Goal: Navigation & Orientation: Find specific page/section

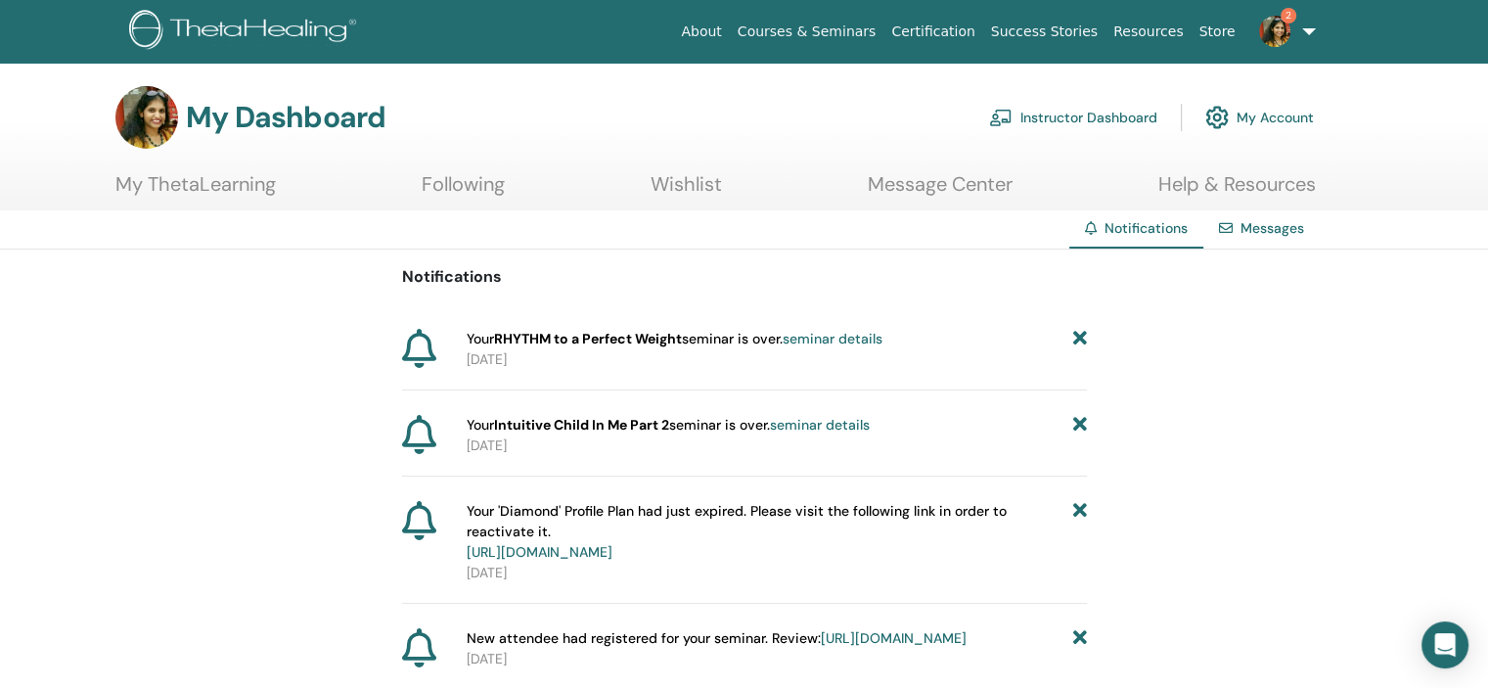
click at [1079, 426] on icon at bounding box center [1079, 425] width 14 height 21
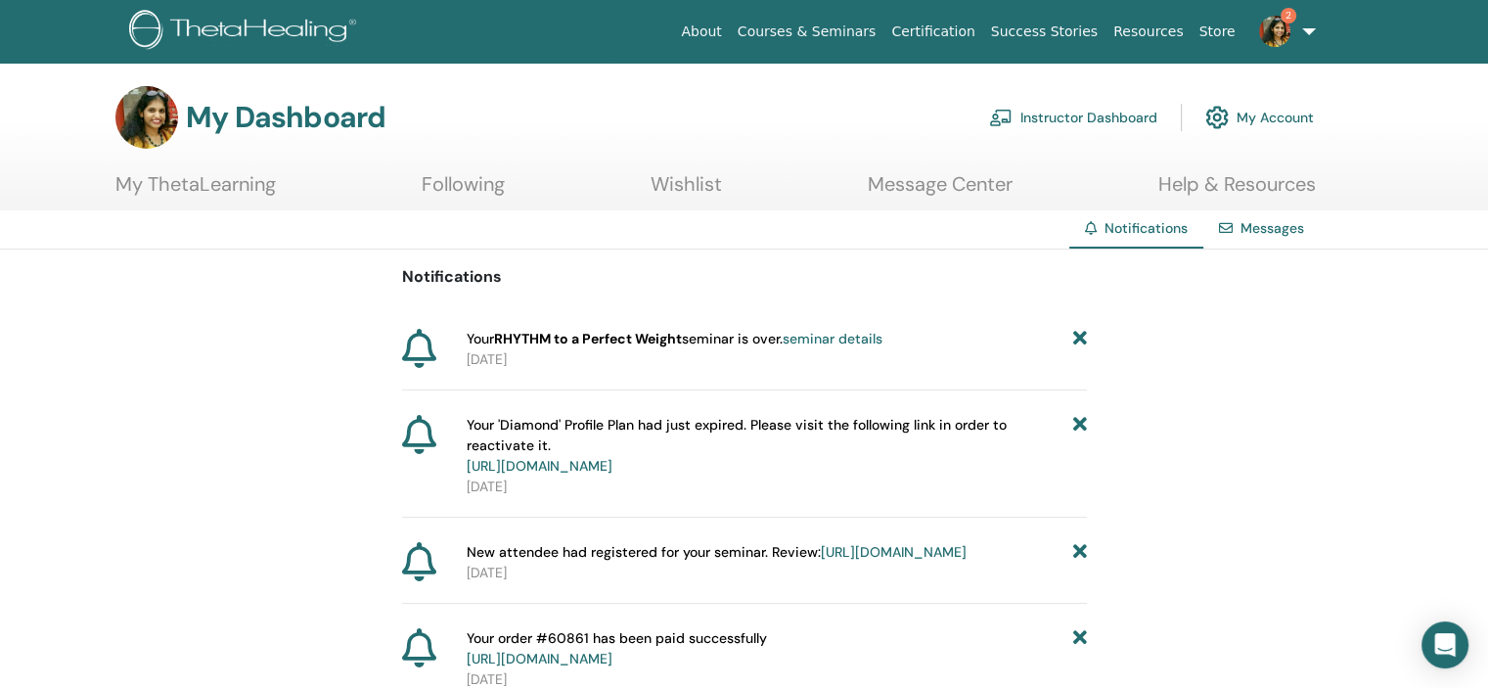
click at [1076, 343] on icon at bounding box center [1079, 339] width 14 height 21
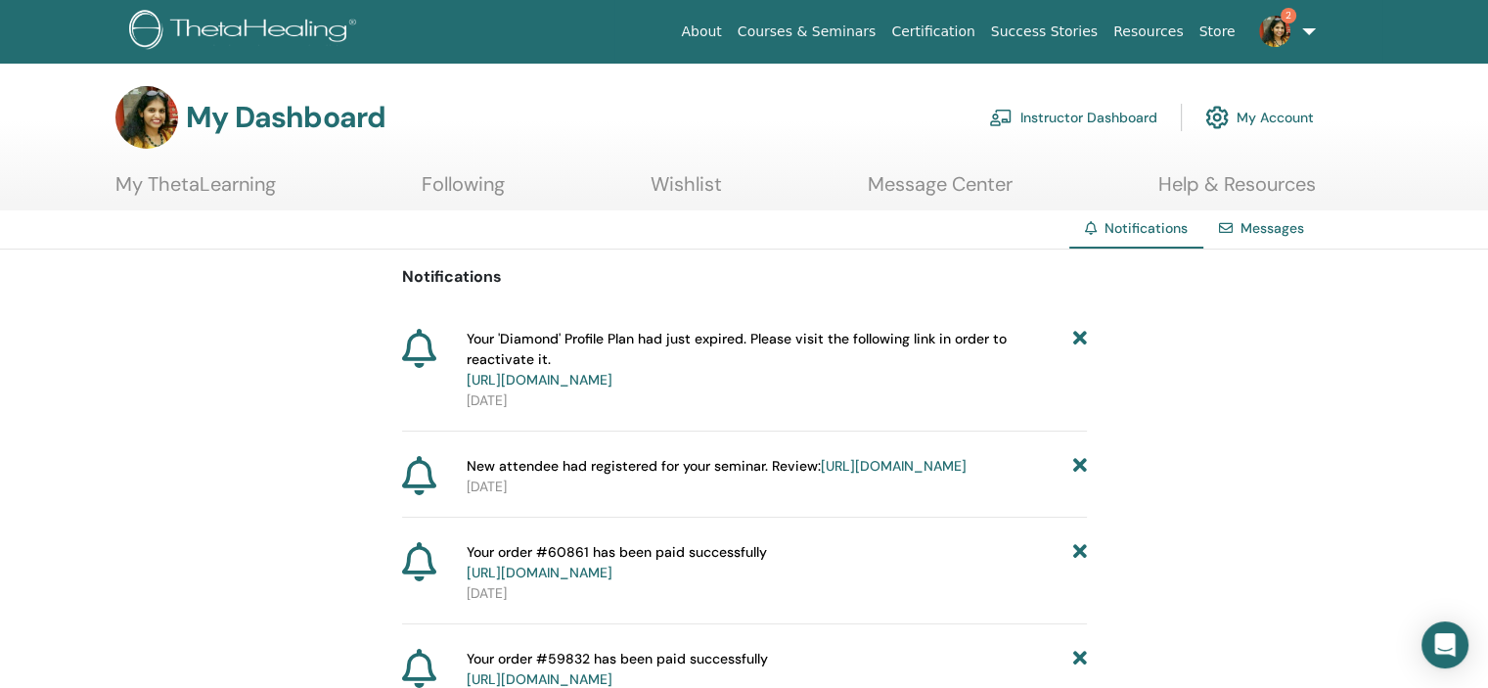
click at [1278, 28] on img at bounding box center [1274, 31] width 31 height 31
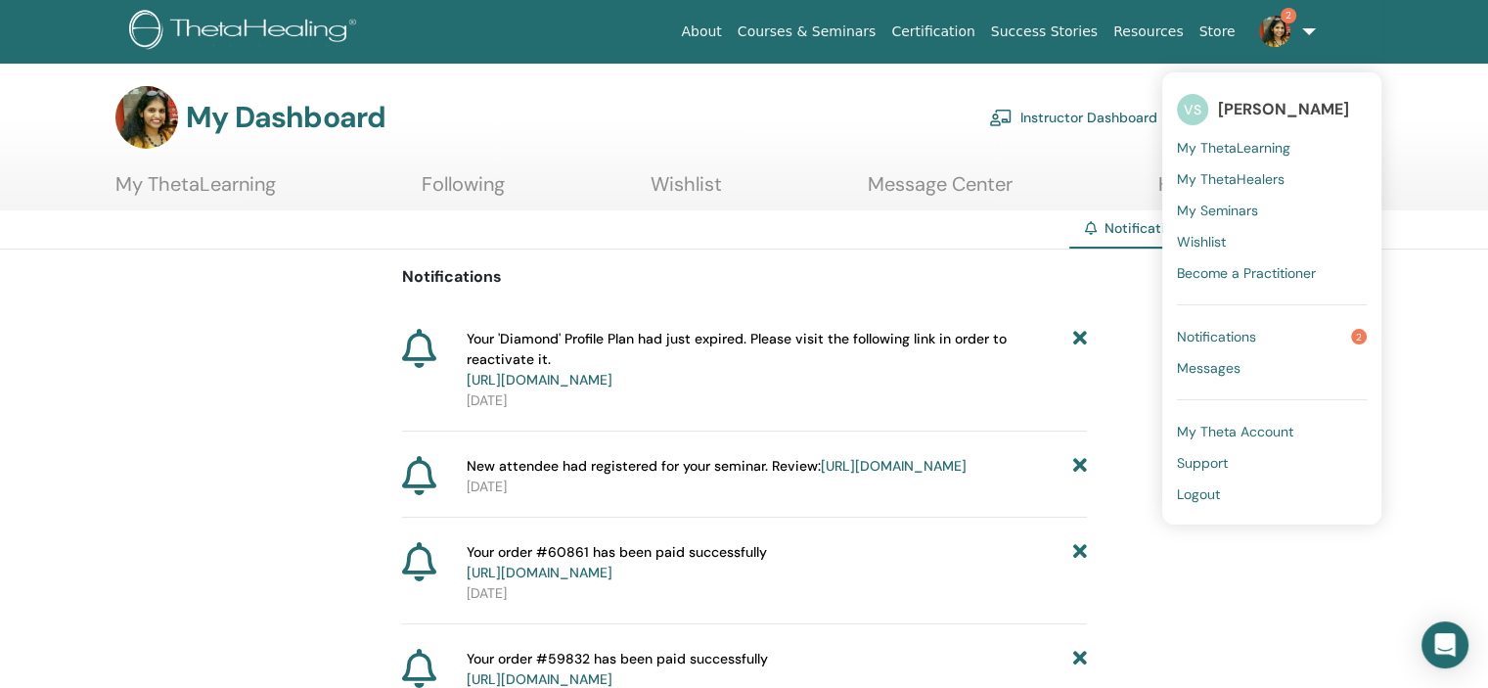
click at [1236, 331] on span "Notifications" at bounding box center [1216, 337] width 79 height 18
